Goal: Communication & Community: Answer question/provide support

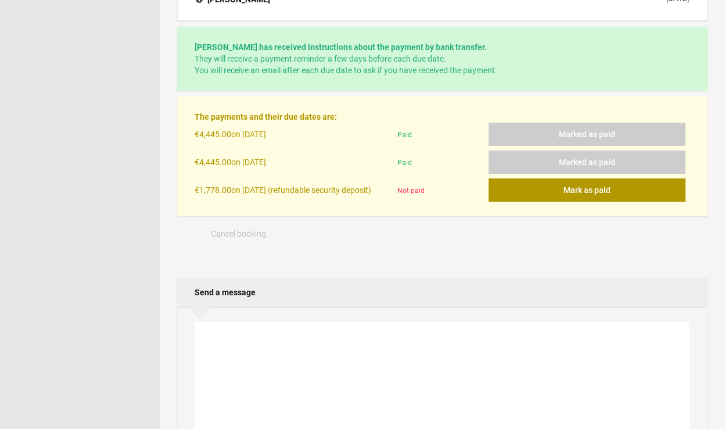
scroll to position [346, 0]
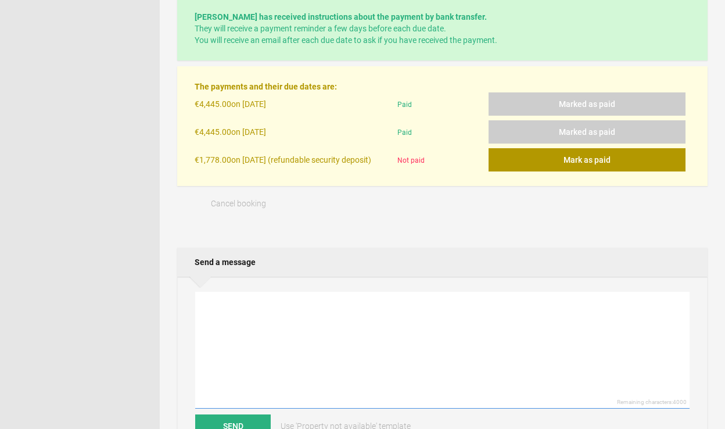
click at [269, 349] on textarea at bounding box center [442, 350] width 494 height 117
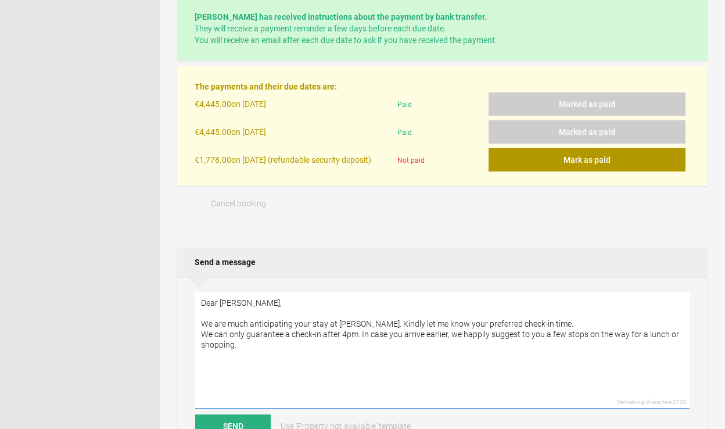
click at [586, 329] on textarea "Dear [PERSON_NAME], We are much anticipating your stay at [PERSON_NAME]. Kindly…" at bounding box center [442, 350] width 494 height 117
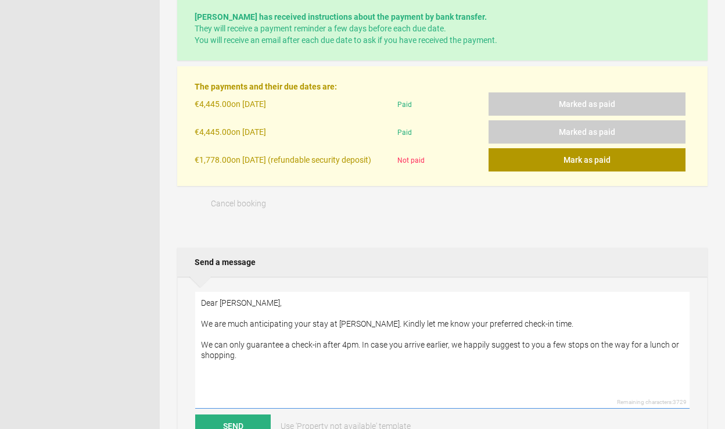
click at [360, 350] on textarea "Dear [PERSON_NAME], We are much anticipating your stay at [PERSON_NAME]. Kindly…" at bounding box center [442, 350] width 494 height 117
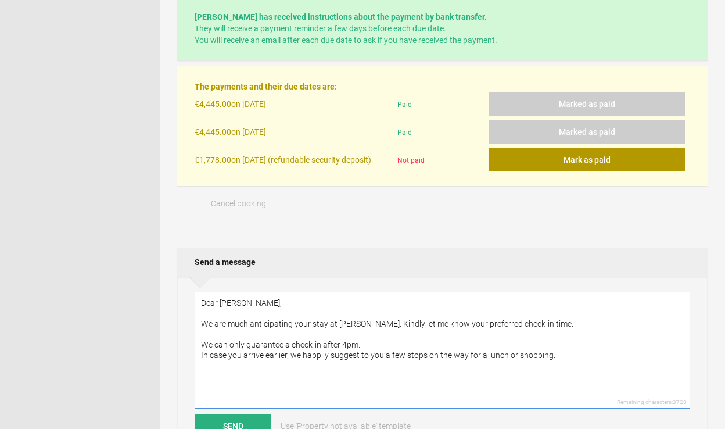
click at [361, 341] on textarea "Dear [PERSON_NAME], We are much anticipating your stay at [PERSON_NAME]. Kindly…" at bounding box center [442, 350] width 494 height 117
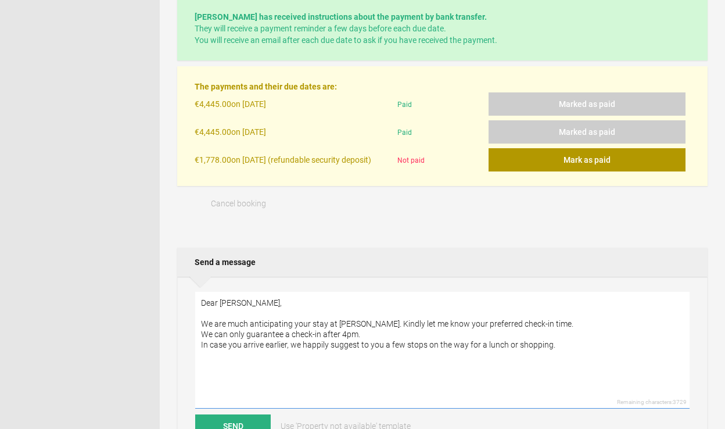
click at [560, 351] on textarea "Dear [PERSON_NAME], We are much anticipating your stay at [PERSON_NAME]. Kindly…" at bounding box center [442, 350] width 494 height 117
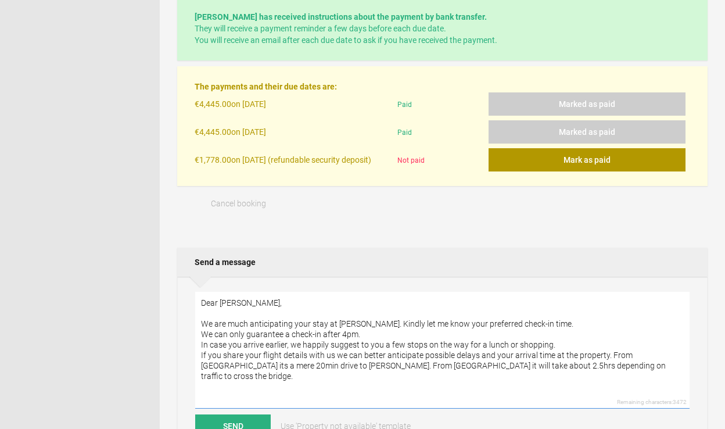
click at [608, 363] on textarea "Dear [PERSON_NAME], We are much anticipating your stay at [PERSON_NAME]. Kindly…" at bounding box center [442, 350] width 494 height 117
click at [676, 371] on textarea "Dear [PERSON_NAME], We are much anticipating your stay at [PERSON_NAME]. Kindly…" at bounding box center [442, 350] width 494 height 117
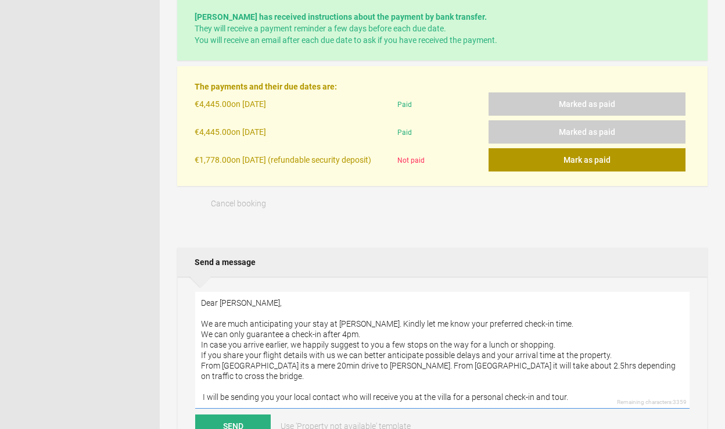
click at [551, 391] on textarea "Dear [PERSON_NAME], We are much anticipating your stay at [PERSON_NAME]. Kindly…" at bounding box center [442, 350] width 494 height 117
click at [595, 393] on textarea "Dear [PERSON_NAME], We are much anticipating your stay at [PERSON_NAME]. Kindly…" at bounding box center [442, 350] width 494 height 117
drag, startPoint x: 586, startPoint y: 393, endPoint x: 536, endPoint y: 395, distance: 50.0
click at [536, 395] on textarea "Dear [PERSON_NAME], We are much anticipating your stay at [PERSON_NAME]. Kindly…" at bounding box center [442, 350] width 494 height 117
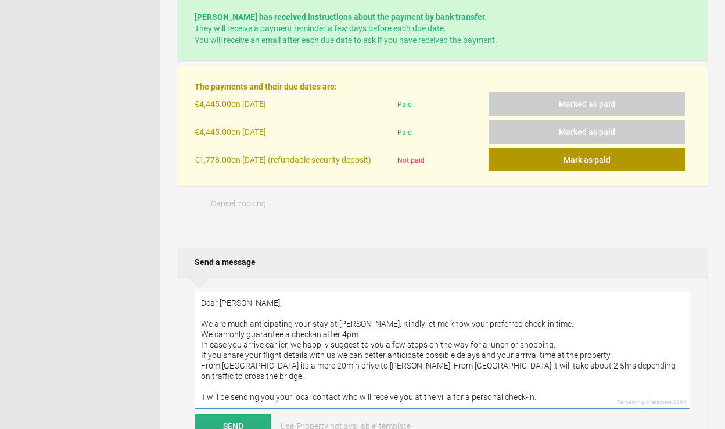
click at [202, 391] on textarea "Dear [PERSON_NAME], We are much anticipating your stay at [PERSON_NAME]. Kindly…" at bounding box center [442, 350] width 494 height 117
paste textarea "[URL][DOMAIN_NAME]"
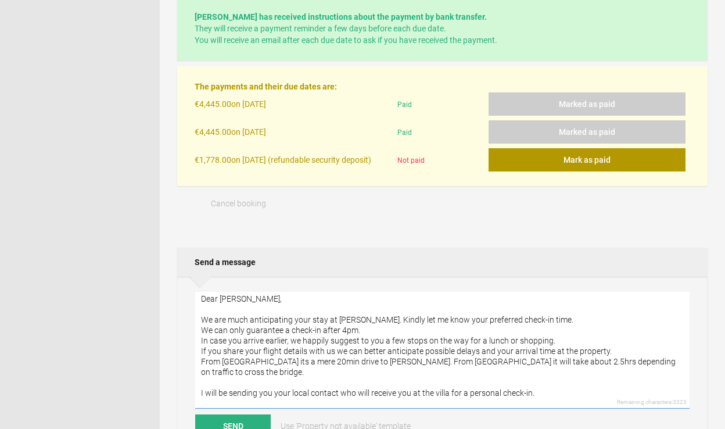
click at [580, 387] on textarea "Dear [PERSON_NAME], We are much anticipating your stay at [PERSON_NAME]. Kindly…" at bounding box center [442, 350] width 494 height 117
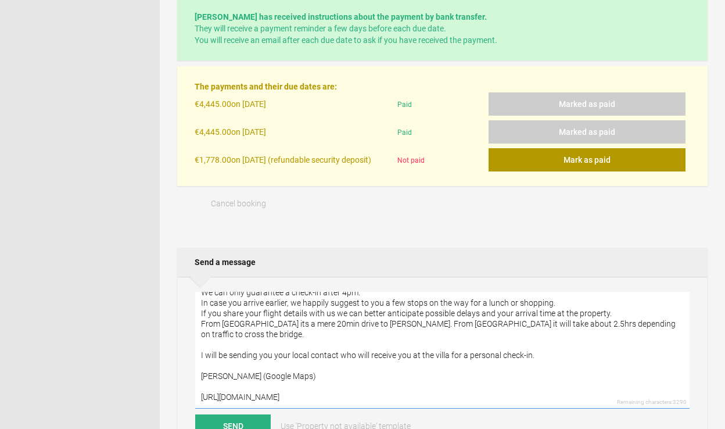
click at [416, 370] on textarea "Dear [PERSON_NAME], We are much anticipating your stay at [PERSON_NAME]. Kindly…" at bounding box center [442, 350] width 494 height 117
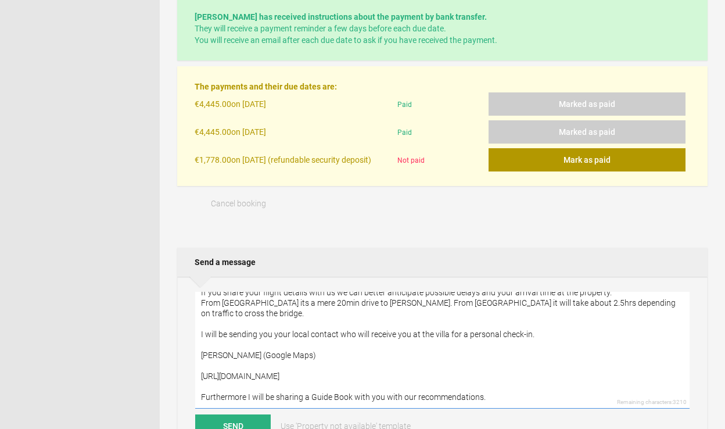
click at [415, 392] on textarea "Dear [PERSON_NAME], We are much anticipating your stay at [PERSON_NAME]. Kindly…" at bounding box center [442, 350] width 494 height 117
click at [553, 393] on textarea "Dear [PERSON_NAME], We are much anticipating your stay at [PERSON_NAME]. Kindly…" at bounding box center [442, 350] width 494 height 117
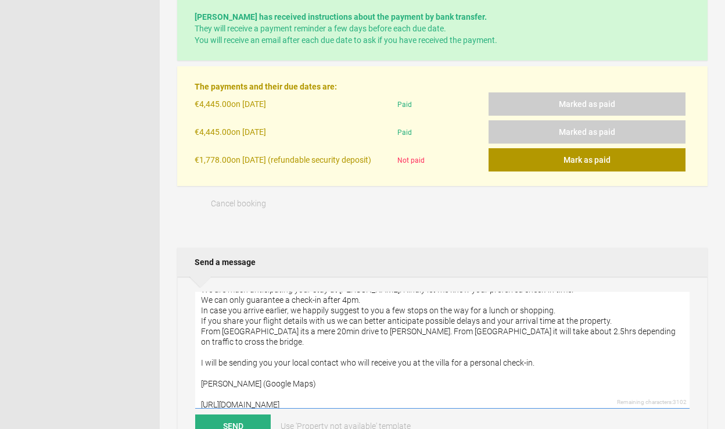
scroll to position [33, 0]
drag, startPoint x: 227, startPoint y: 359, endPoint x: 206, endPoint y: 358, distance: 20.9
click at [206, 358] on textarea "Dear [PERSON_NAME], We are much anticipating your stay at [PERSON_NAME]. Kindly…" at bounding box center [442, 350] width 494 height 117
click at [263, 359] on textarea "Dear [PERSON_NAME], We are much anticipating your stay at [PERSON_NAME]. Kindly…" at bounding box center [442, 350] width 494 height 117
click at [344, 361] on textarea "Dear [PERSON_NAME], We are much anticipating your stay at [PERSON_NAME]. Kindly…" at bounding box center [442, 350] width 494 height 117
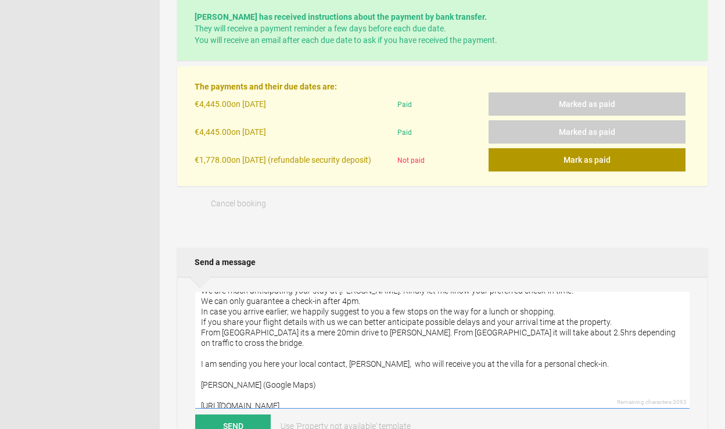
click at [601, 360] on textarea "Dear [PERSON_NAME], We are much anticipating your stay at [PERSON_NAME]. Kindly…" at bounding box center [442, 350] width 494 height 117
paste textarea "‭00 351 912 302 502‬"
click at [212, 392] on textarea "Dear [PERSON_NAME], We are much anticipating your stay at [PERSON_NAME]. Kindly…" at bounding box center [442, 350] width 494 height 117
click at [275, 390] on textarea "Dear [PERSON_NAME], We are much anticipating your stay at [PERSON_NAME]. Kindly…" at bounding box center [442, 350] width 494 height 117
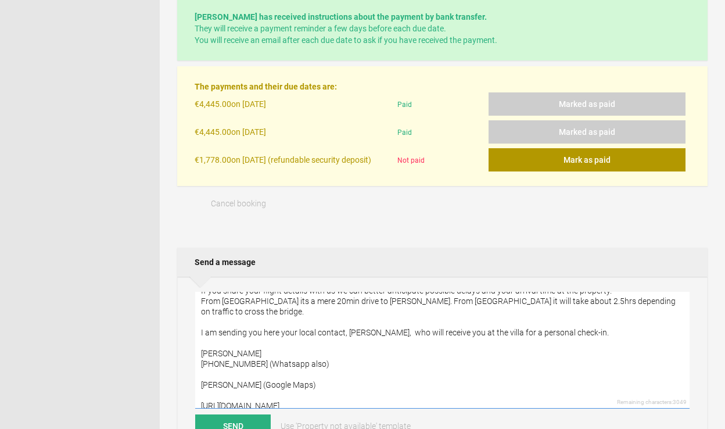
scroll to position [70, 0]
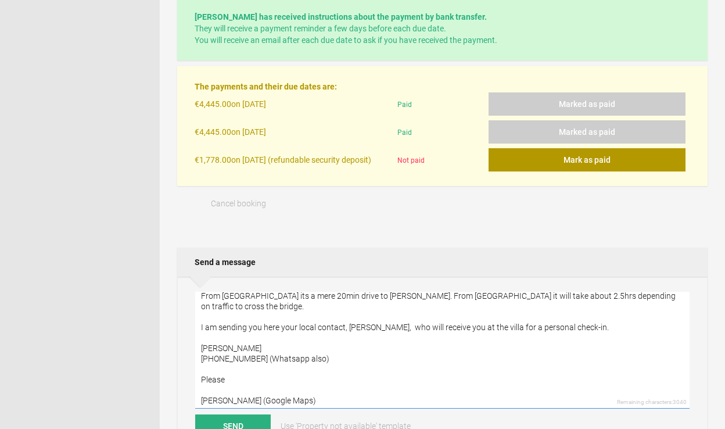
drag, startPoint x: 238, startPoint y: 375, endPoint x: 175, endPoint y: 373, distance: 62.2
click at [175, 373] on div "[PERSON_NAME] confirmed Pending payment Arrive [DATE] Depart [DATE] 4 - - Toggl…" at bounding box center [442, 228] width 565 height 1054
click at [581, 322] on textarea "Dear [PERSON_NAME], We are much anticipating your stay at [PERSON_NAME]. Kindly…" at bounding box center [442, 350] width 494 height 117
paste textarea "Please"
click at [568, 321] on textarea "Dear [PERSON_NAME], We are much anticipating your stay at [PERSON_NAME]. Kindly…" at bounding box center [442, 350] width 494 height 117
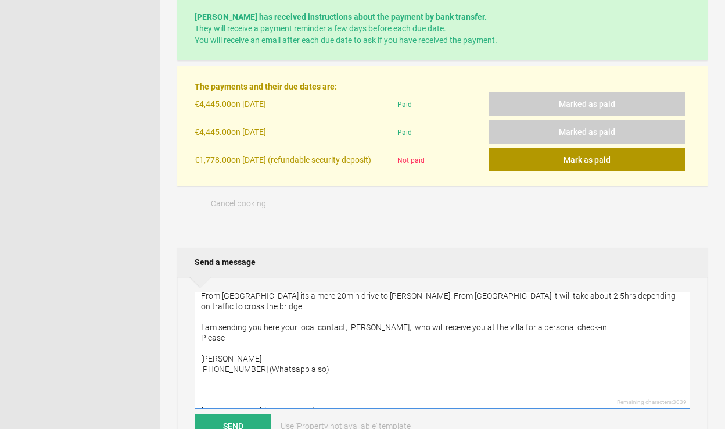
click at [252, 338] on textarea "Dear [PERSON_NAME], We are much anticipating your stay at [PERSON_NAME]. Kindly…" at bounding box center [442, 350] width 494 height 117
click at [252, 334] on textarea "Dear [PERSON_NAME], We are much anticipating your stay at [PERSON_NAME]. Kindly…" at bounding box center [442, 350] width 494 height 117
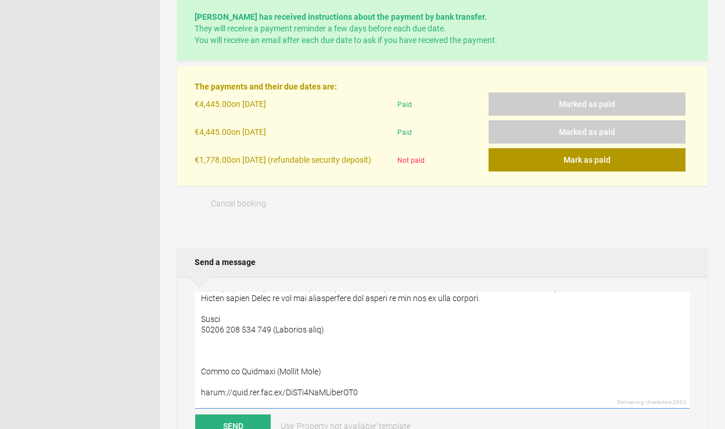
scroll to position [112, 0]
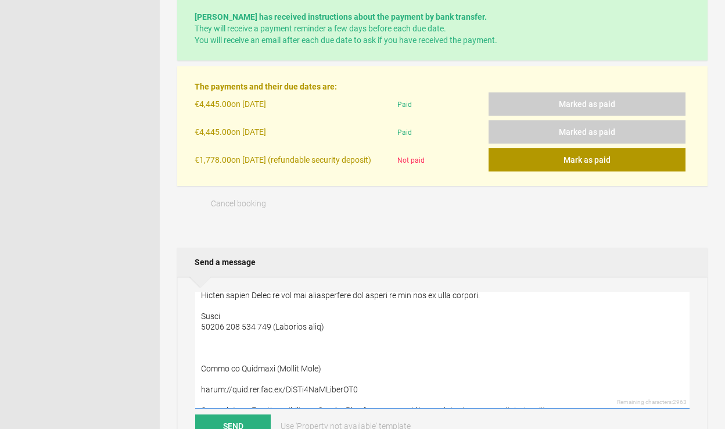
click at [273, 351] on textarea at bounding box center [442, 350] width 494 height 117
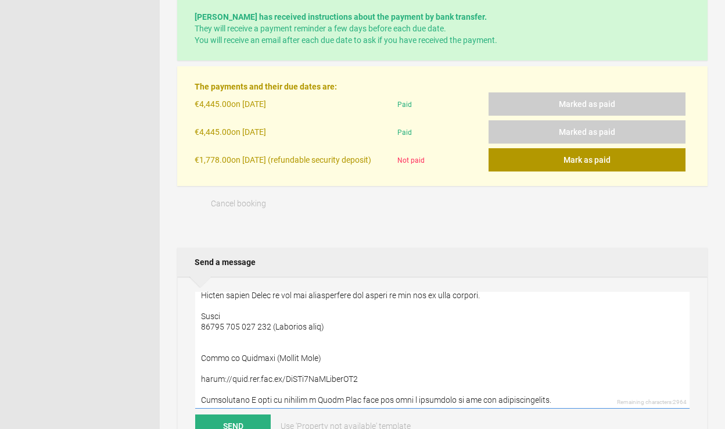
scroll to position [157, 0]
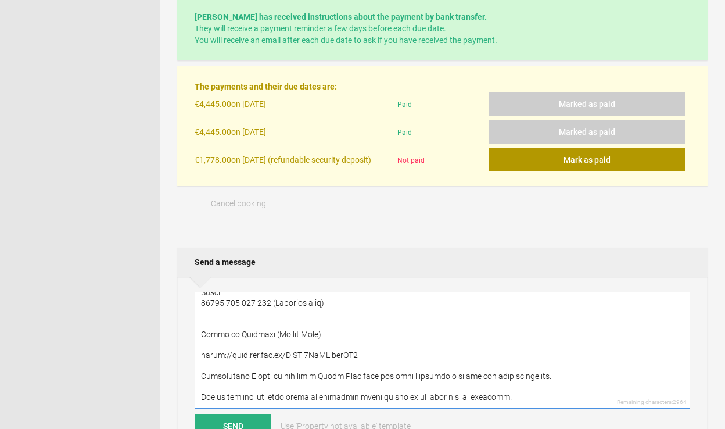
click at [527, 370] on textarea at bounding box center [442, 350] width 494 height 117
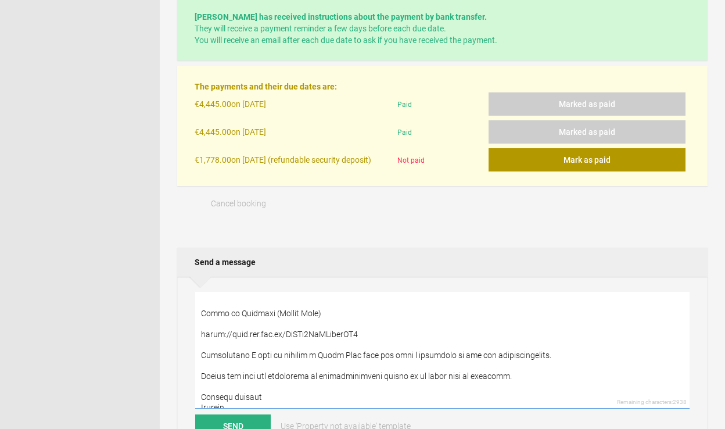
click at [537, 371] on textarea at bounding box center [442, 350] width 494 height 117
click at [261, 371] on textarea at bounding box center [442, 350] width 494 height 117
click at [318, 370] on textarea at bounding box center [442, 350] width 494 height 117
click at [409, 371] on textarea at bounding box center [442, 350] width 494 height 117
click at [546, 371] on textarea at bounding box center [442, 350] width 494 height 117
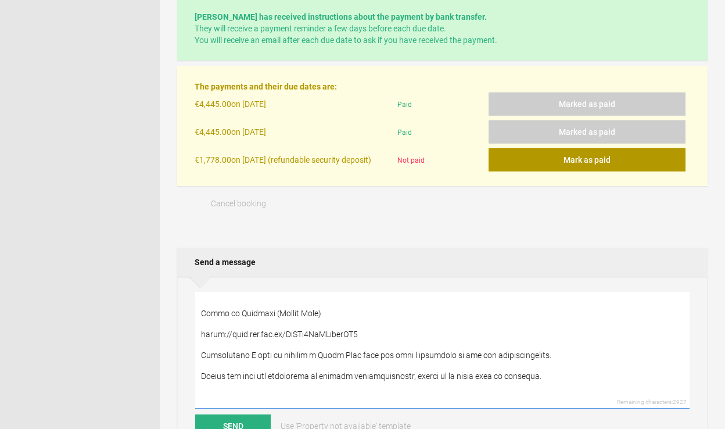
click at [210, 381] on textarea at bounding box center [442, 350] width 494 height 117
drag, startPoint x: 243, startPoint y: 380, endPoint x: 187, endPoint y: 381, distance: 56.9
click at [187, 381] on div "Remaining characters: 2917 Send Use 'Property not available' template Select an…" at bounding box center [442, 379] width 530 height 205
click at [305, 383] on textarea at bounding box center [442, 350] width 494 height 117
drag, startPoint x: 490, startPoint y: 382, endPoint x: 196, endPoint y: 377, distance: 294.0
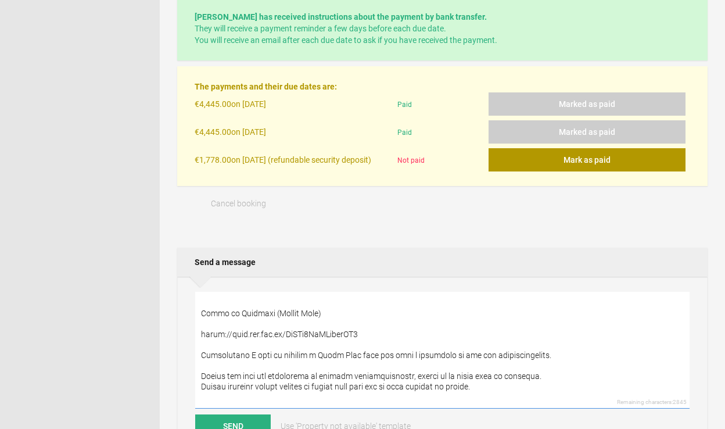
click at [196, 377] on textarea at bounding box center [442, 350] width 494 height 117
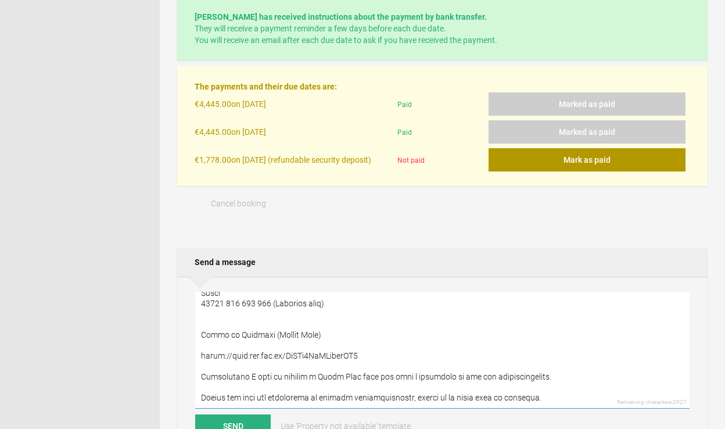
scroll to position [138, 0]
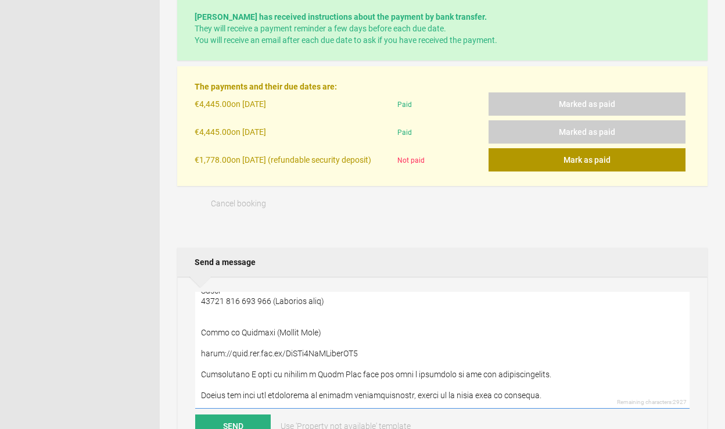
click at [568, 368] on textarea at bounding box center [442, 350] width 494 height 117
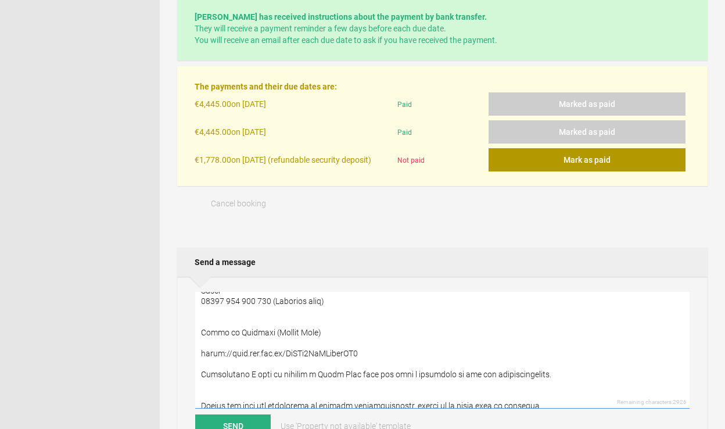
paste textarea "Fridge stocking before arrival or during your stay can be also offered if neede…"
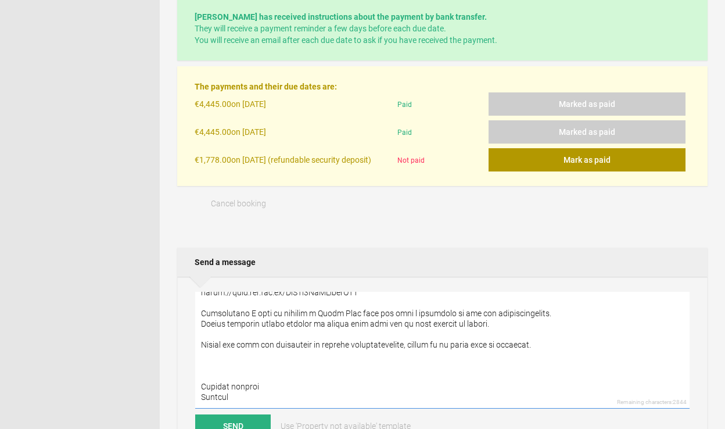
scroll to position [203, 0]
type textarea "Lore Ipsumdo, Si ame cons adipiscingel sedd eius te Incid ut Laboreet. Dolore m…"
click at [237, 424] on button "Send" at bounding box center [233, 425] width 76 height 23
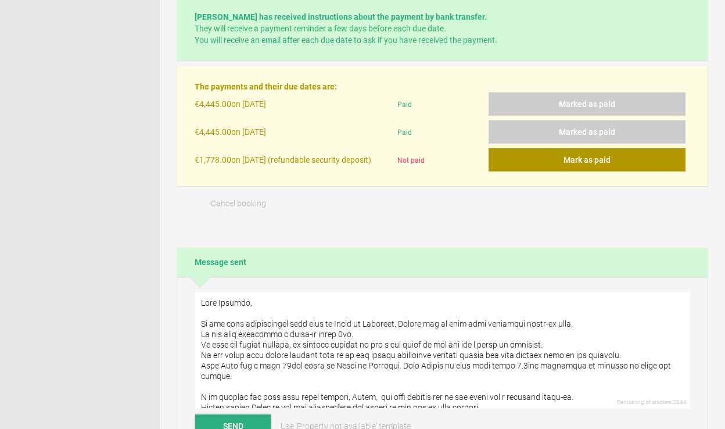
scroll to position [0, 0]
